Goal: Transaction & Acquisition: Purchase product/service

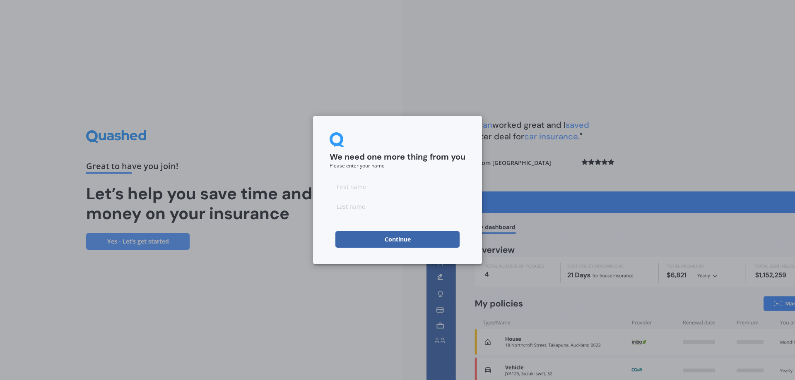
click at [397, 238] on button "Continue" at bounding box center [397, 239] width 124 height 17
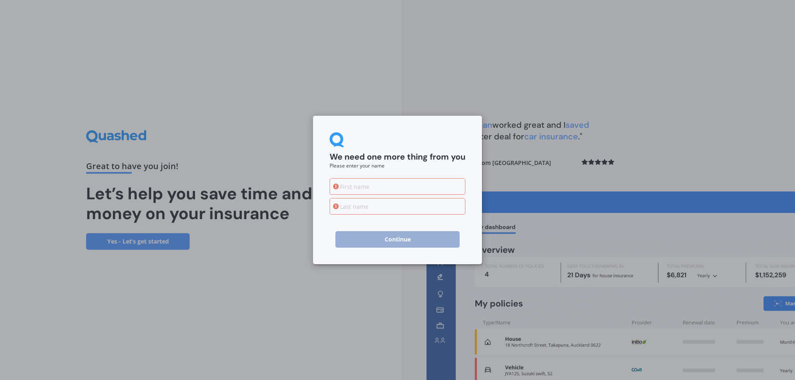
click at [370, 187] on input at bounding box center [397, 186] width 136 height 17
type input "[PERSON_NAME]"
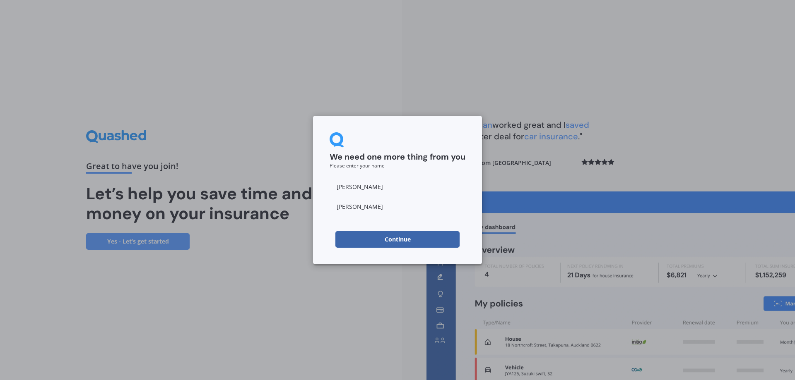
click at [410, 238] on button "Continue" at bounding box center [397, 239] width 124 height 17
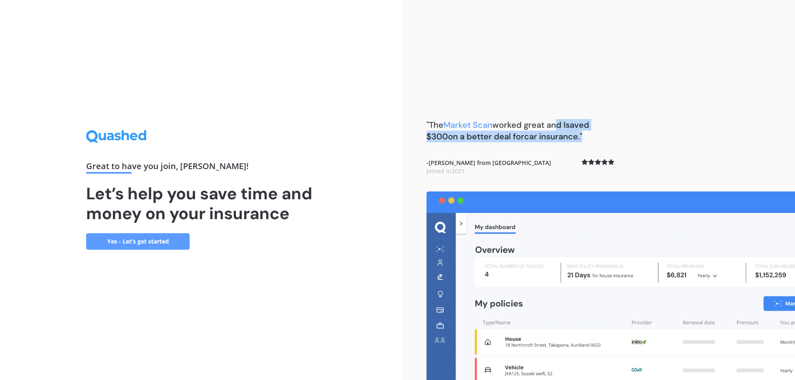
drag, startPoint x: 627, startPoint y: 134, endPoint x: 555, endPoint y: 105, distance: 77.8
click at [555, 94] on div ""The Market Scan worked great and I saved $300 on a better deal for car insuran…" at bounding box center [597, 190] width 393 height 380
drag, startPoint x: 794, startPoint y: 295, endPoint x: 644, endPoint y: 170, distance: 194.8
click at [644, 170] on div ""The Market Scan worked great and I saved $300 on a better deal for car insuran…" at bounding box center [597, 190] width 393 height 380
click at [153, 241] on link "Yes - Let’s get started" at bounding box center [137, 241] width 103 height 17
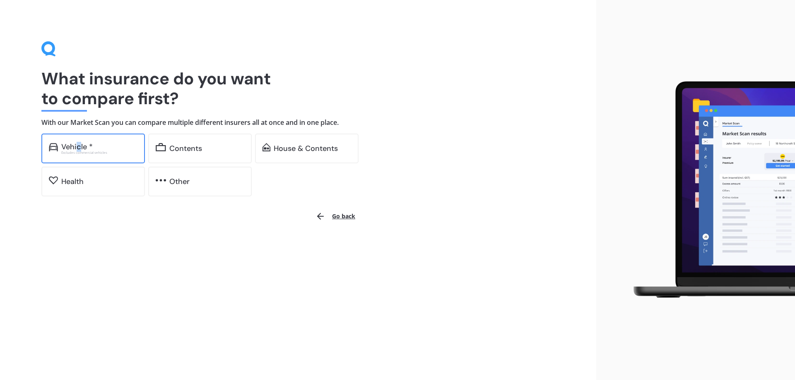
click at [79, 146] on div "Vehicle *" at bounding box center [76, 147] width 31 height 8
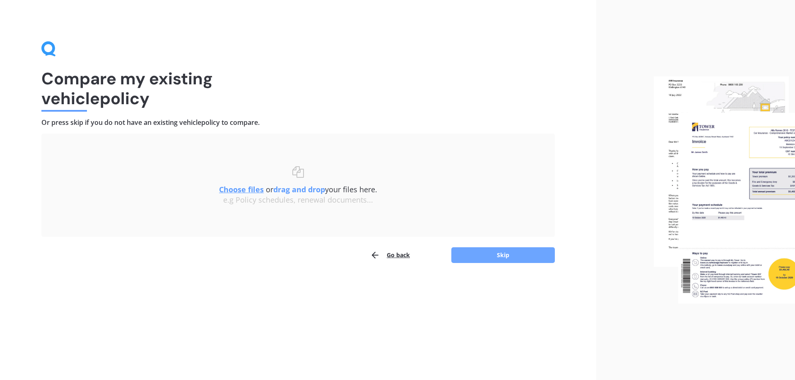
click at [505, 255] on button "Skip" at bounding box center [502, 255] width 103 height 16
